Goal: Information Seeking & Learning: Understand process/instructions

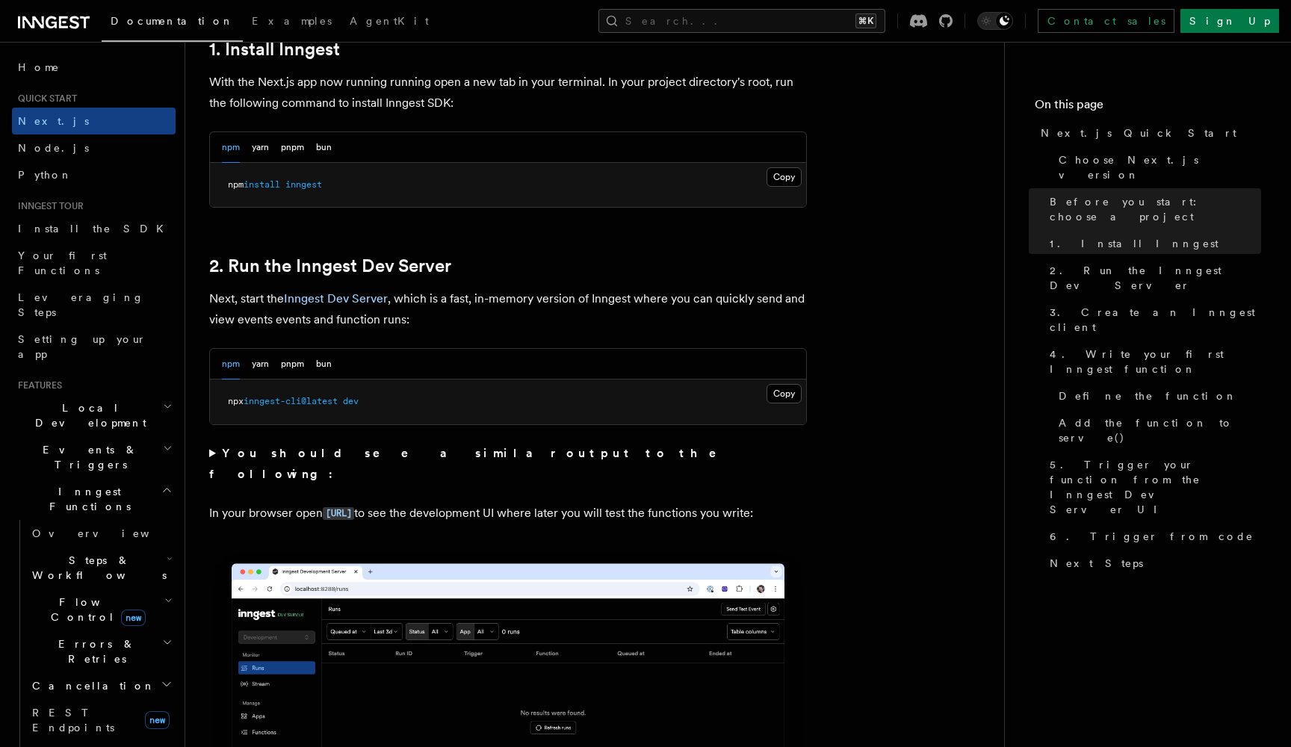
scroll to position [870, 0]
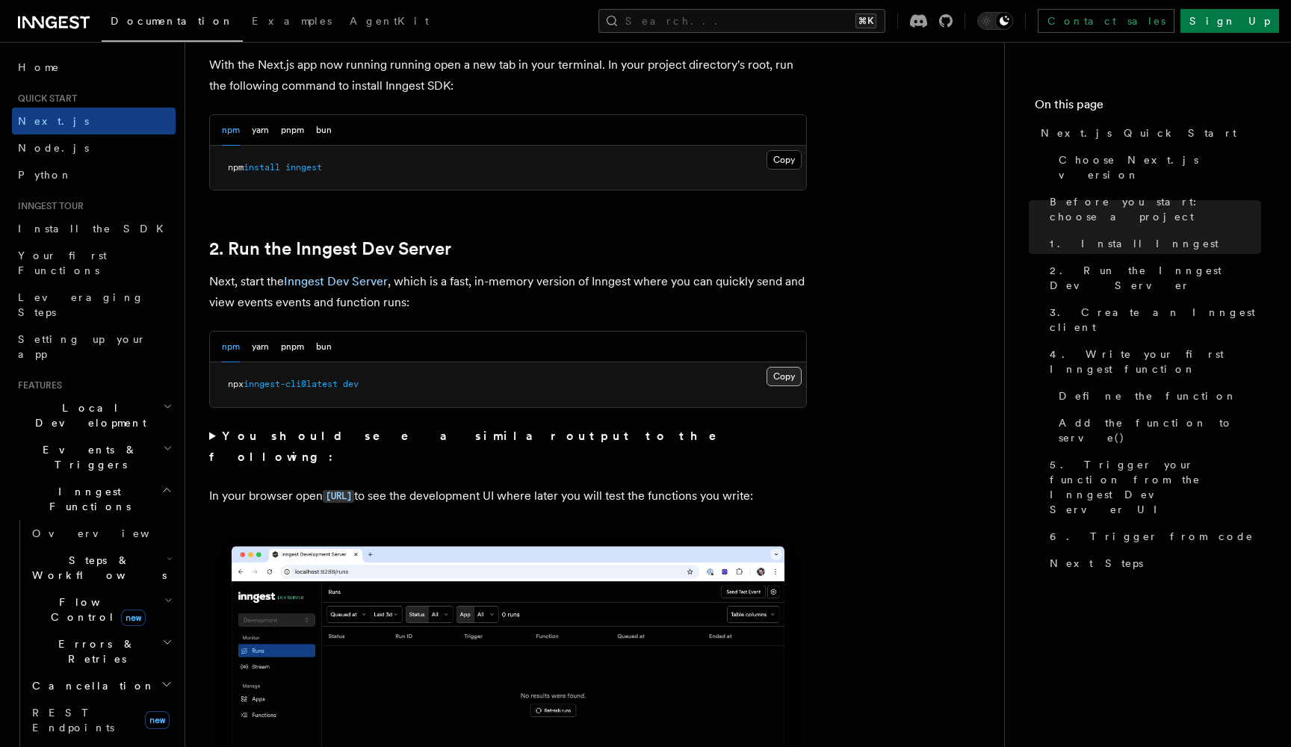
click at [793, 382] on button "Copy Copied" at bounding box center [784, 376] width 35 height 19
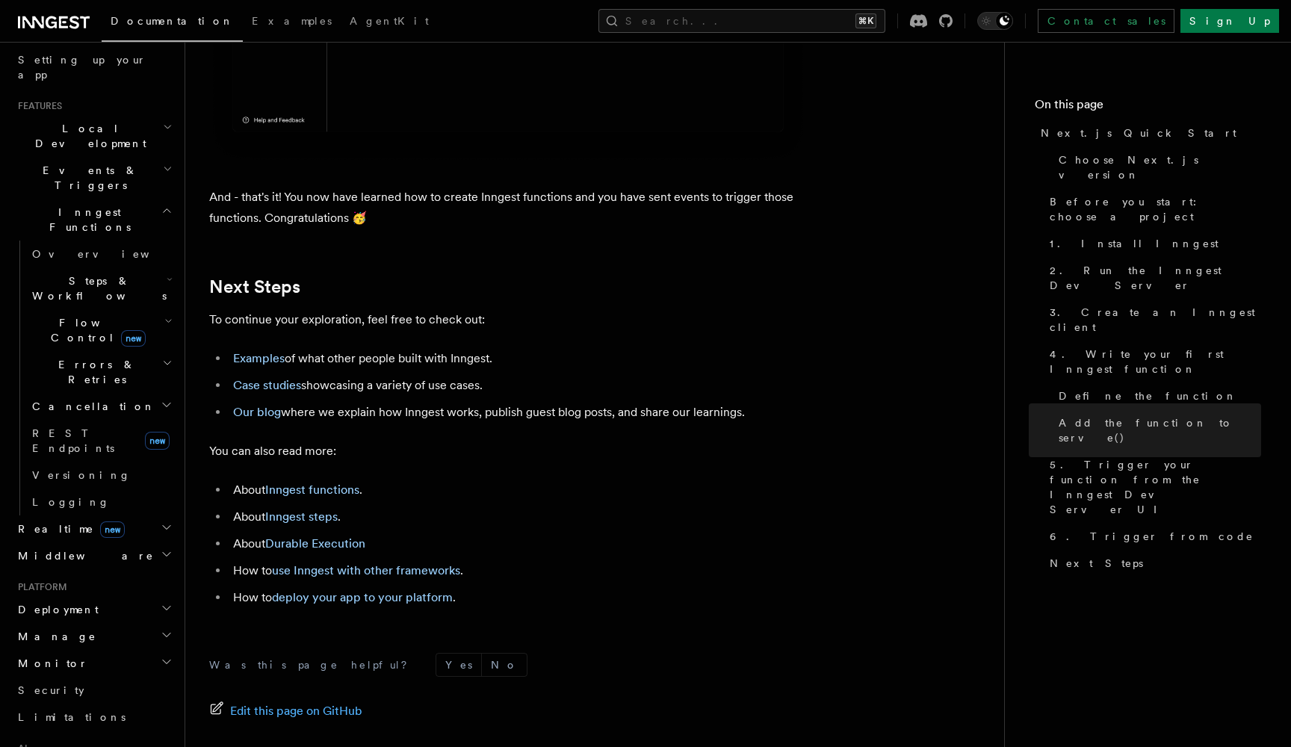
scroll to position [282, 0]
click at [81, 594] on h2 "Deployment" at bounding box center [94, 607] width 164 height 27
click at [77, 628] on span "Overview" at bounding box center [109, 634] width 154 height 12
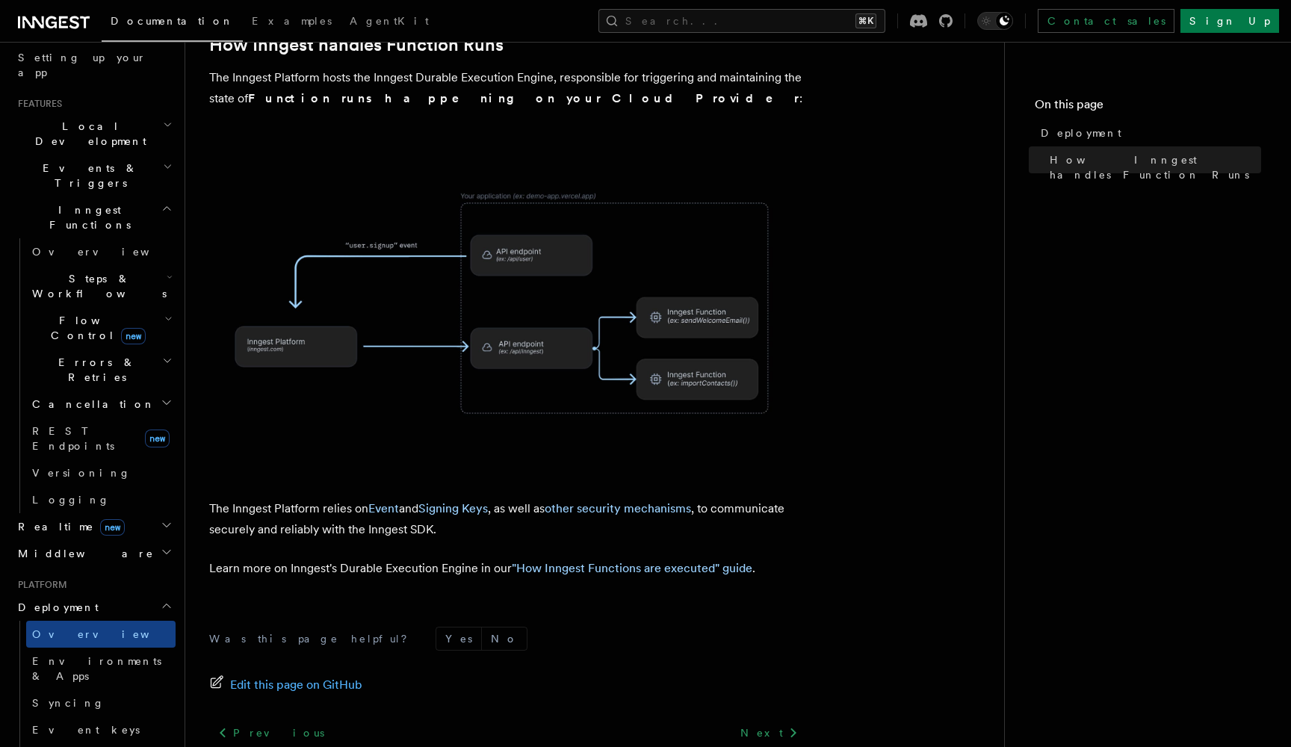
scroll to position [480, 0]
click at [121, 655] on span "Environments & Apps" at bounding box center [96, 668] width 129 height 27
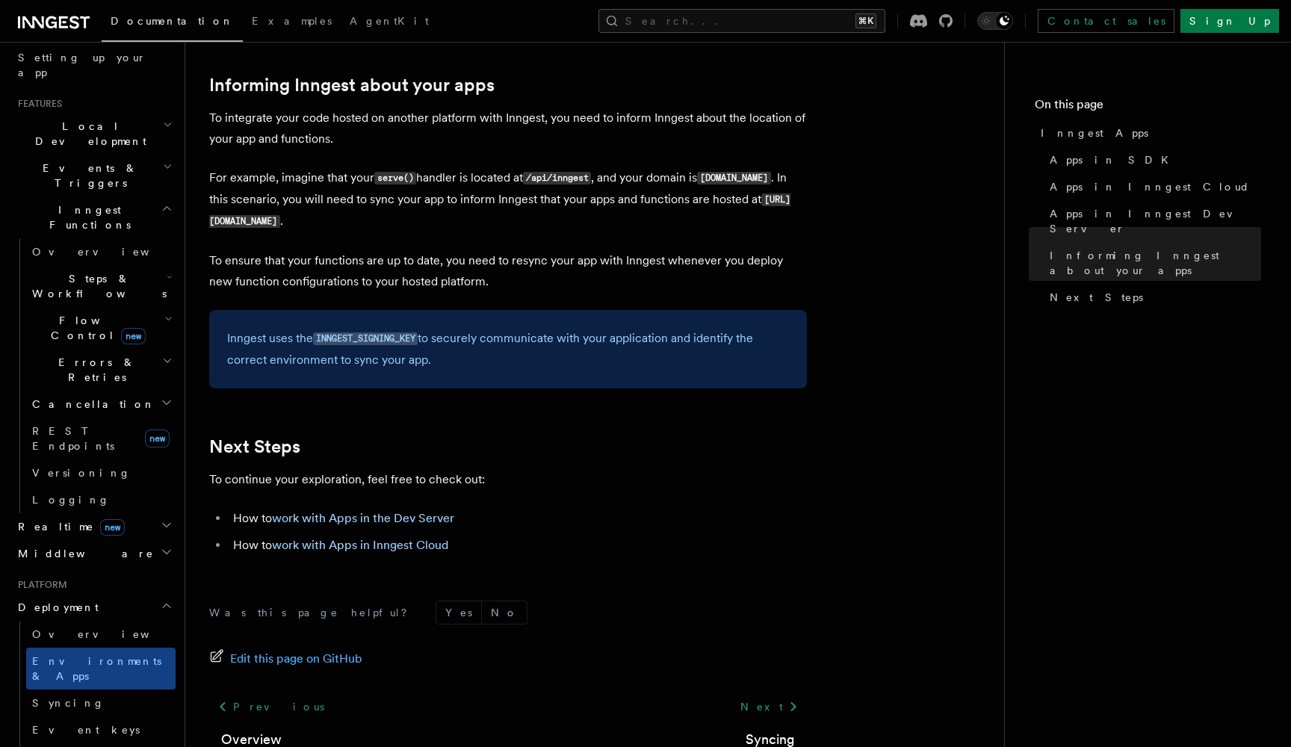
scroll to position [2238, 0]
click at [72, 690] on link "Syncing" at bounding box center [100, 703] width 149 height 27
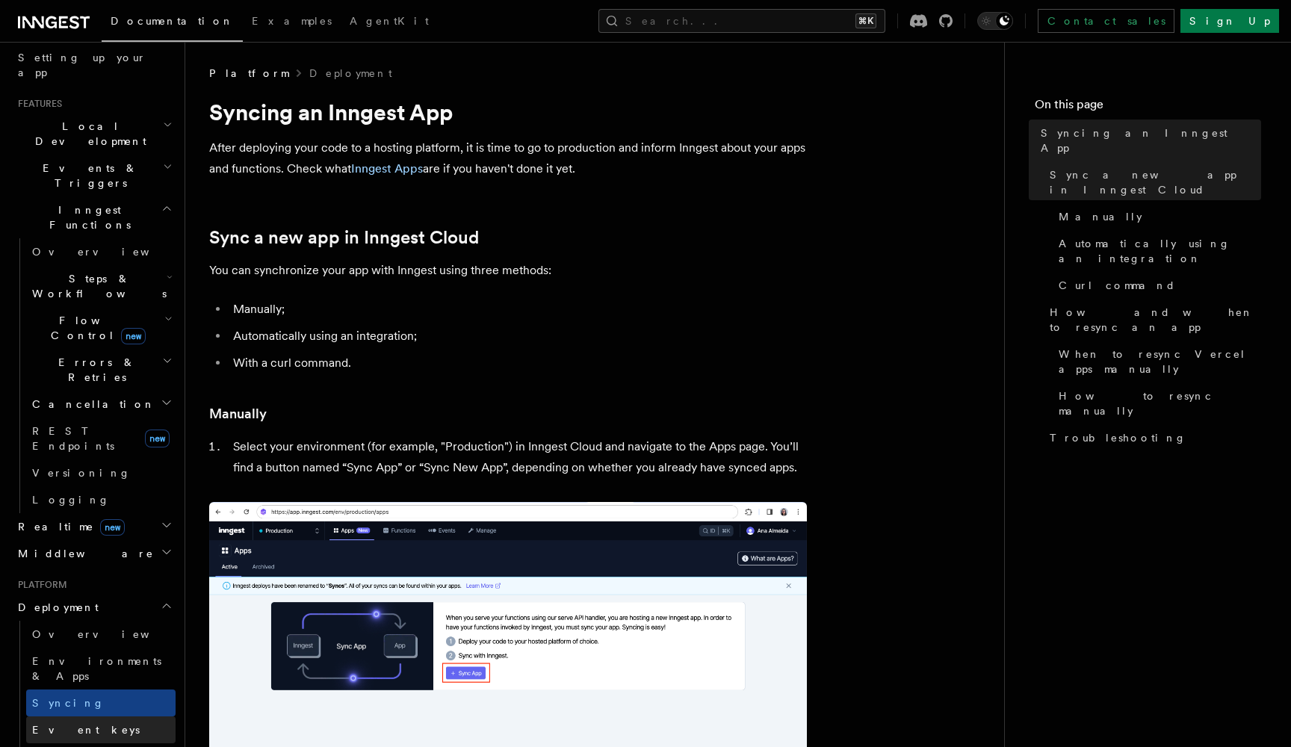
click at [88, 716] on link "Event keys" at bounding box center [100, 729] width 149 height 27
